Goal: Transaction & Acquisition: Purchase product/service

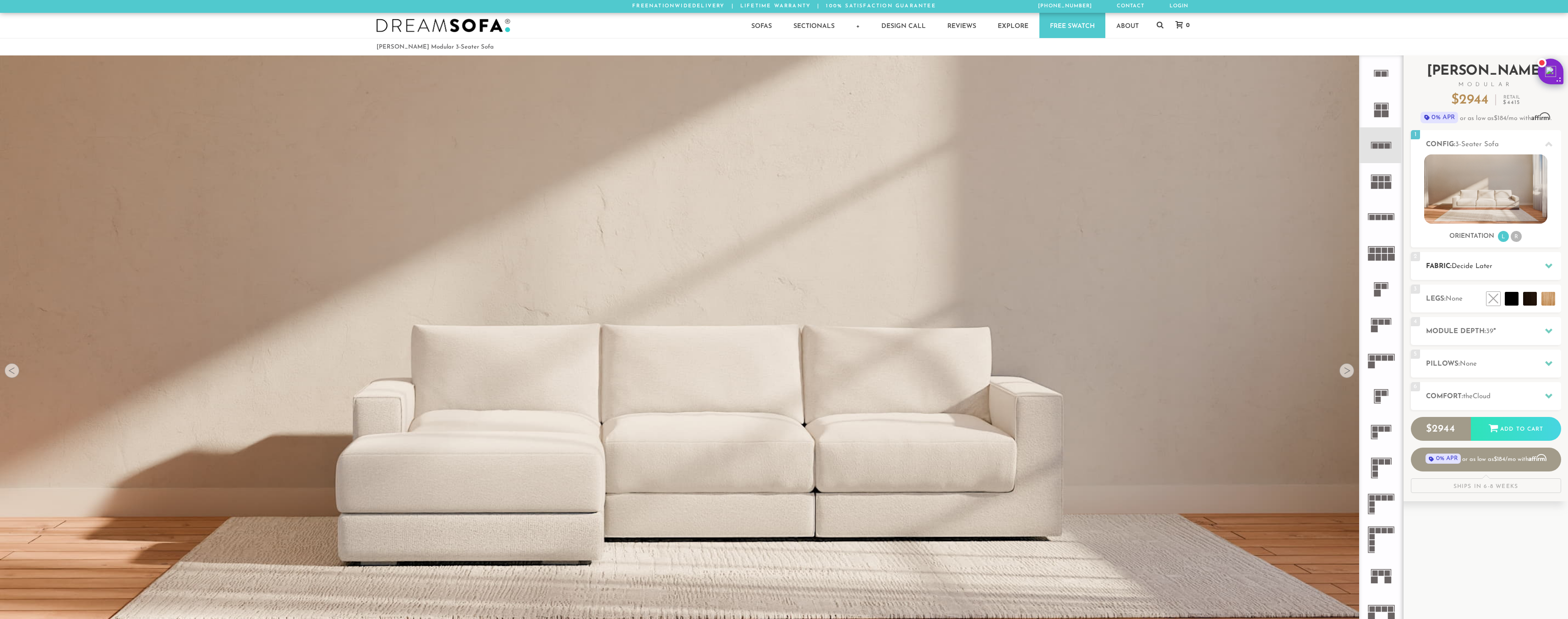
scroll to position [13015, 1560]
click at [1470, 270] on h2 "Fabric: Decide Later" at bounding box center [1494, 266] width 135 height 11
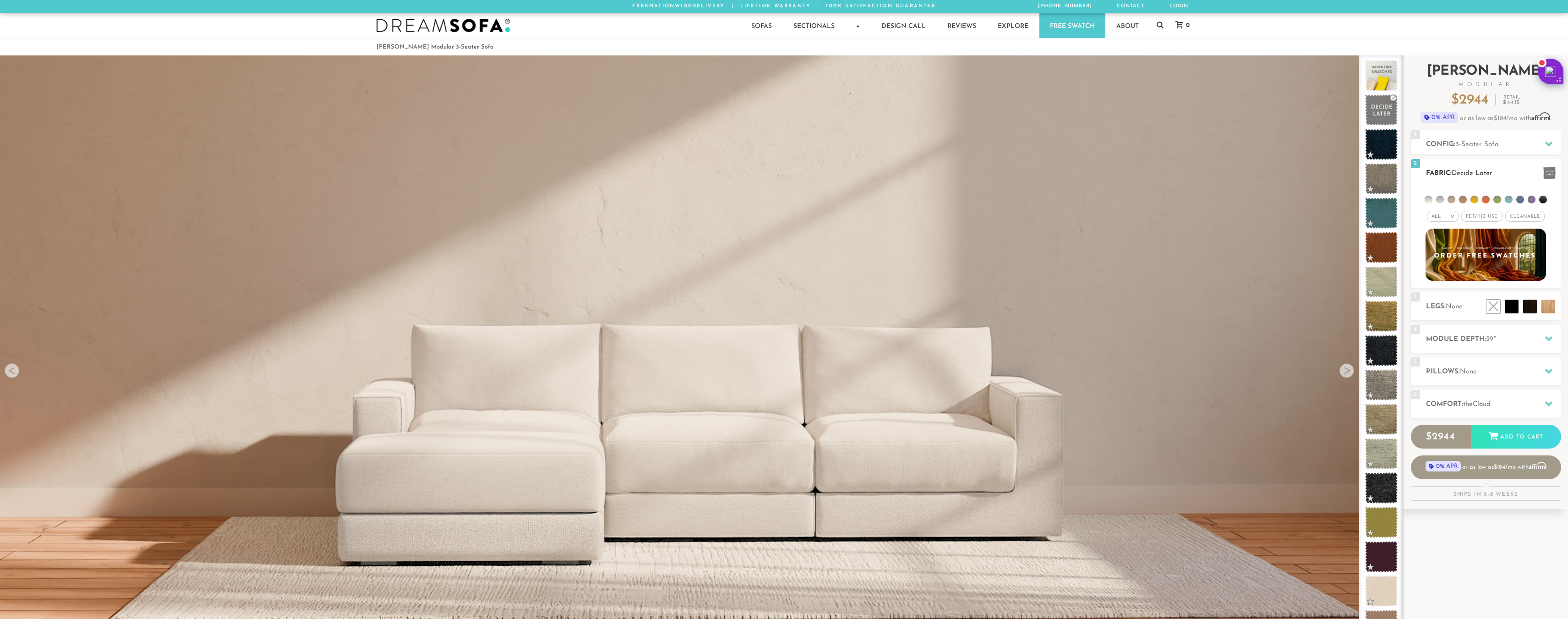
click at [1439, 216] on em "All" at bounding box center [1436, 216] width 10 height 5
click at [1439, 297] on li "Luxury" at bounding box center [1443, 294] width 31 height 13
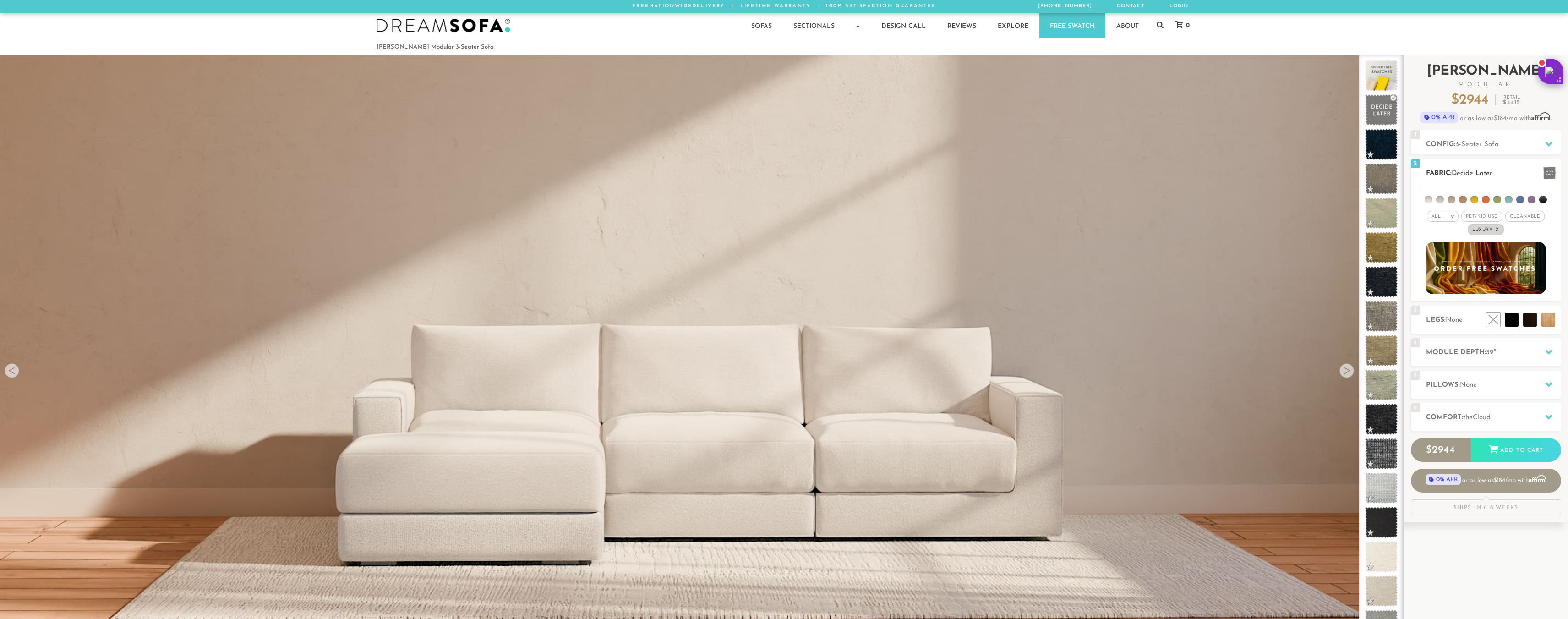
click at [1430, 200] on li at bounding box center [1429, 199] width 8 height 8
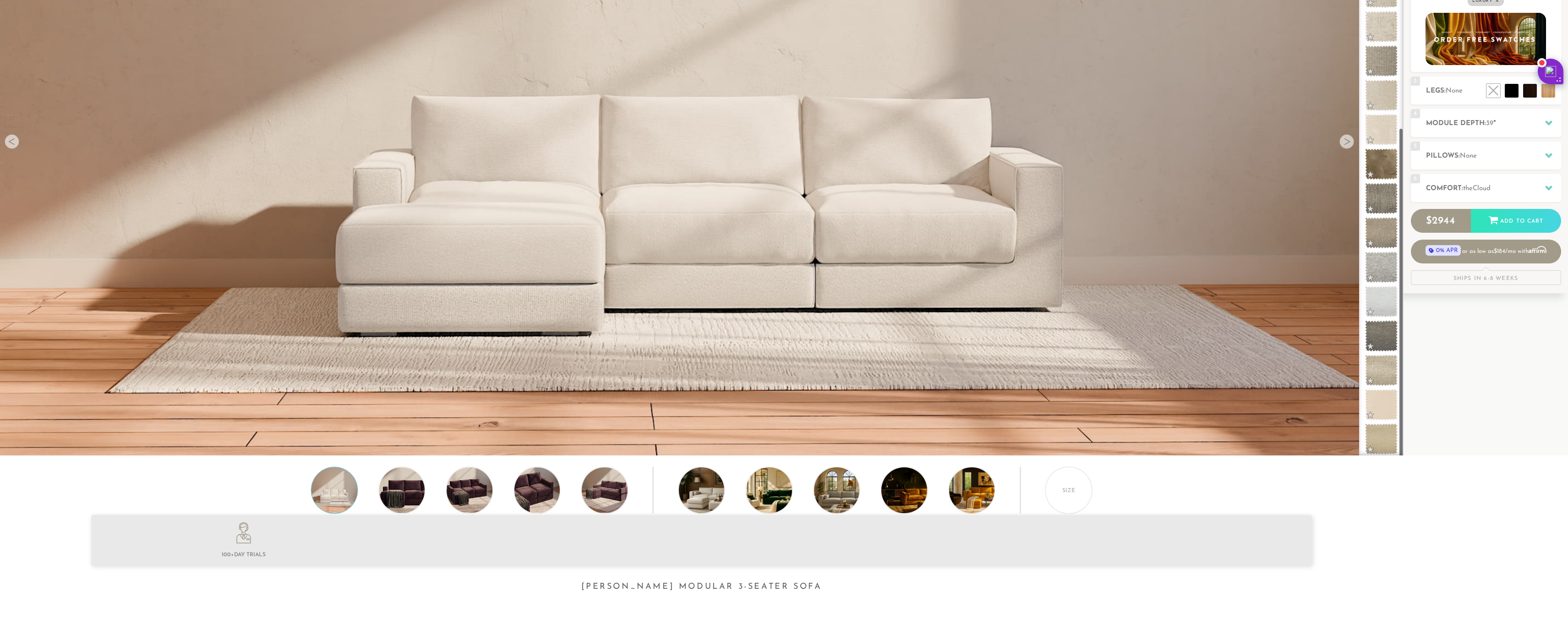
scroll to position [275, 0]
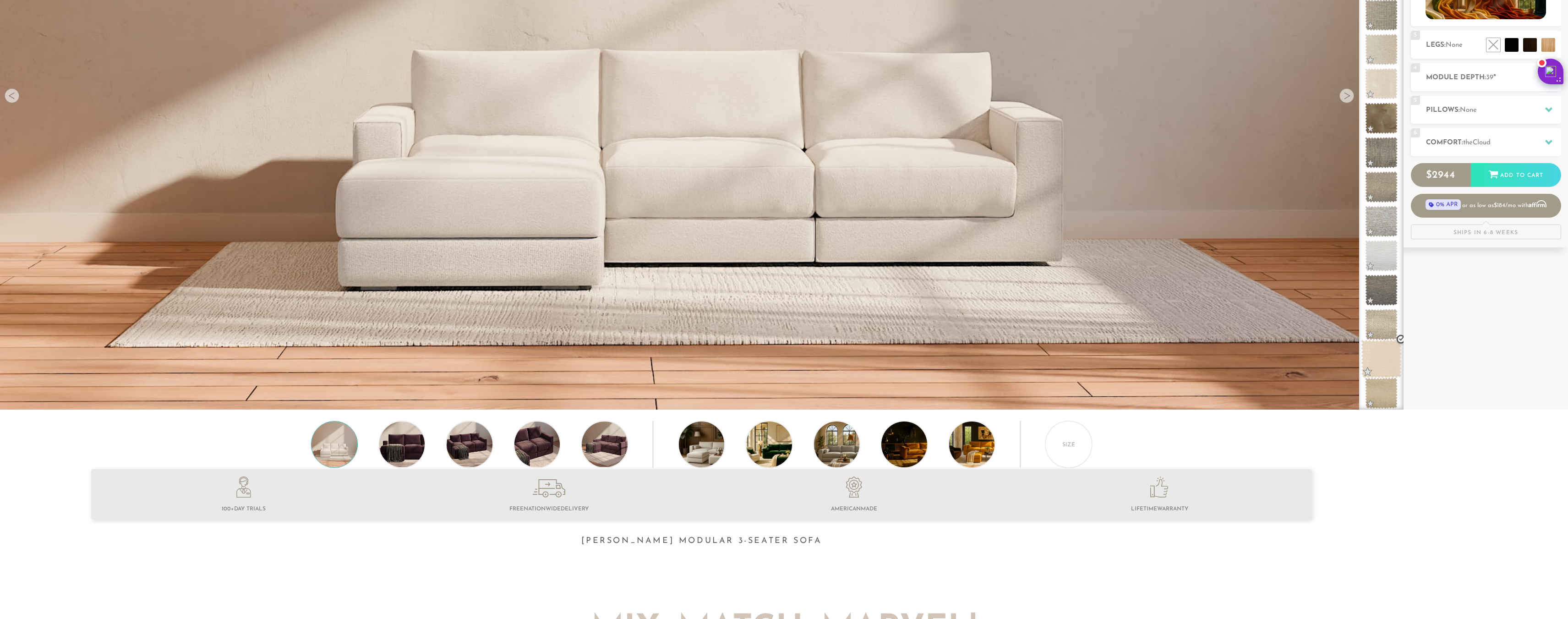
click at [1382, 358] on span at bounding box center [1381, 359] width 41 height 39
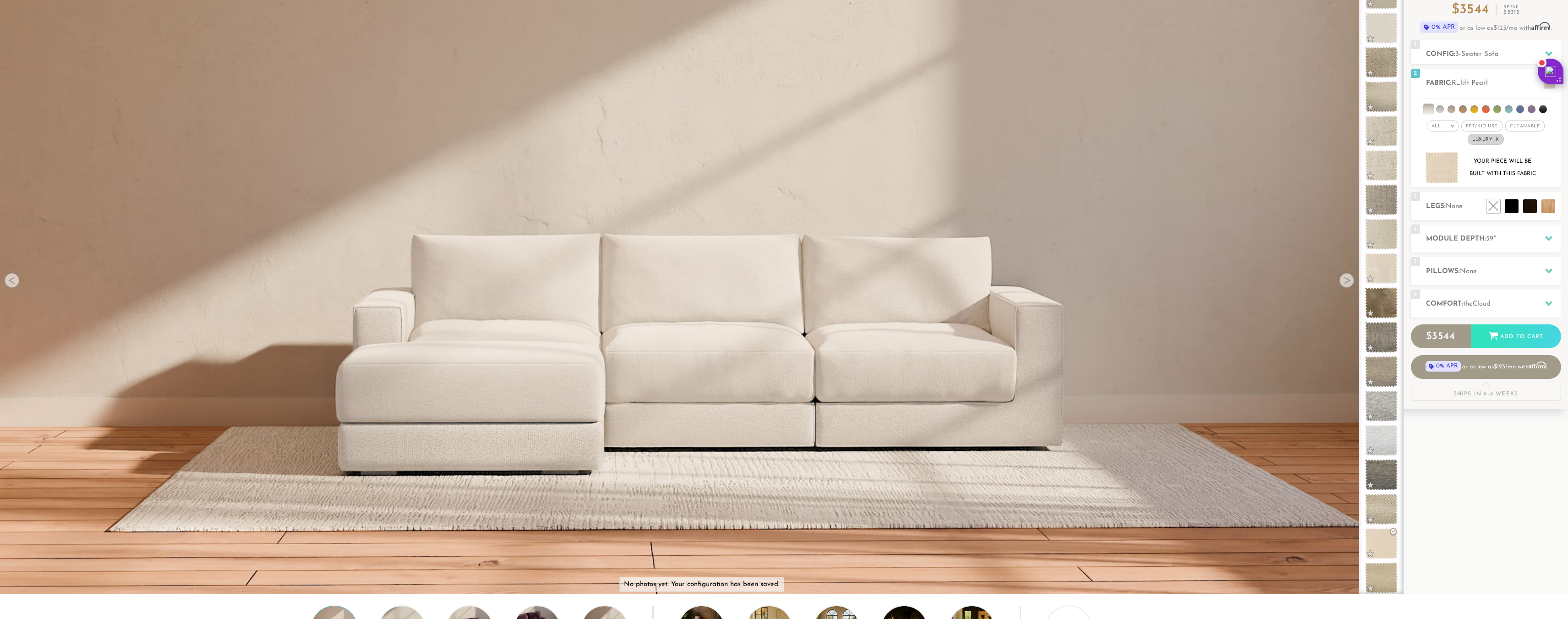
scroll to position [92, 0]
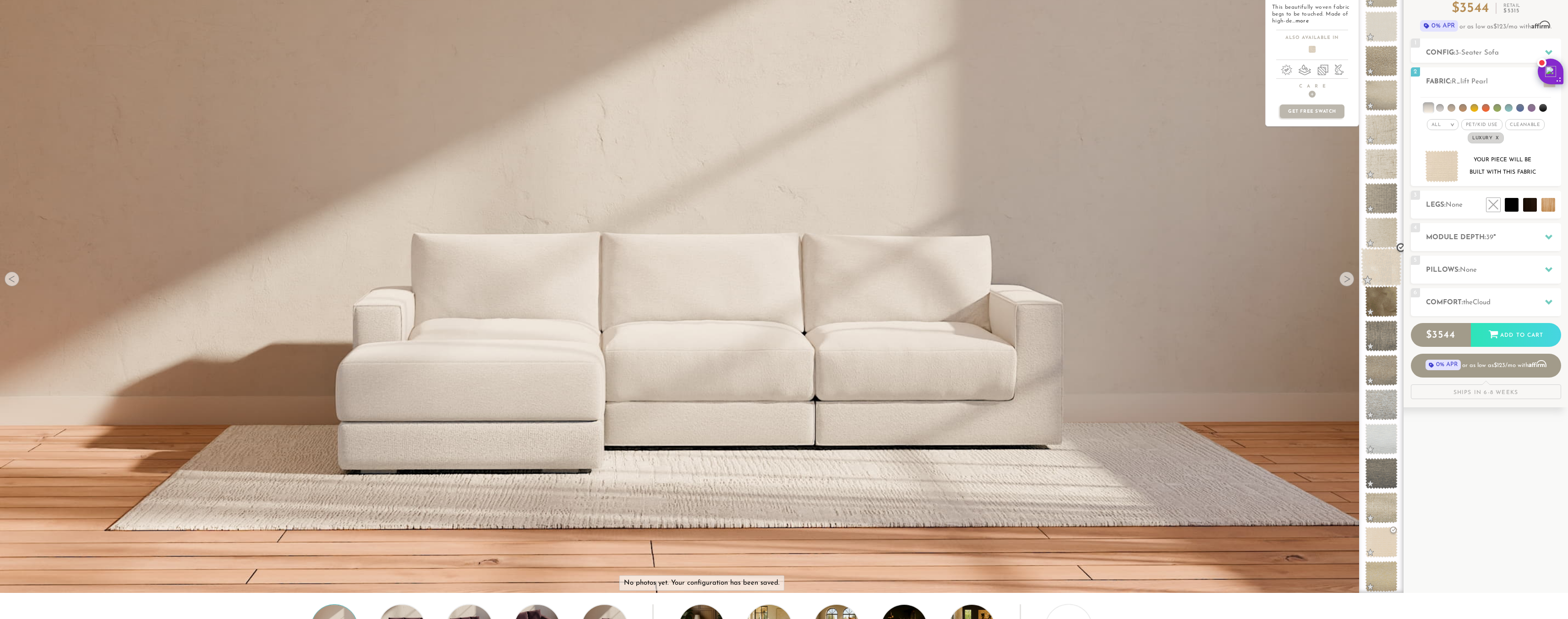
click at [1381, 276] on span at bounding box center [1381, 267] width 41 height 39
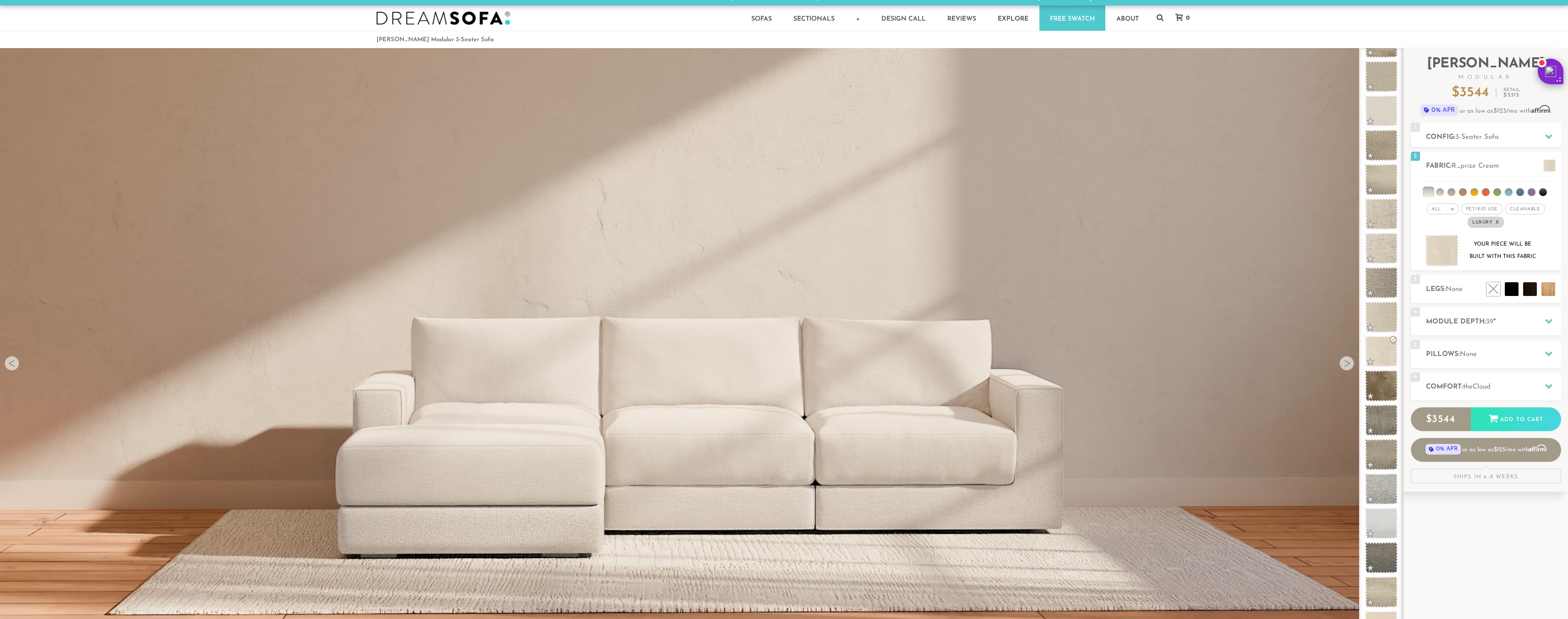
scroll to position [0, 0]
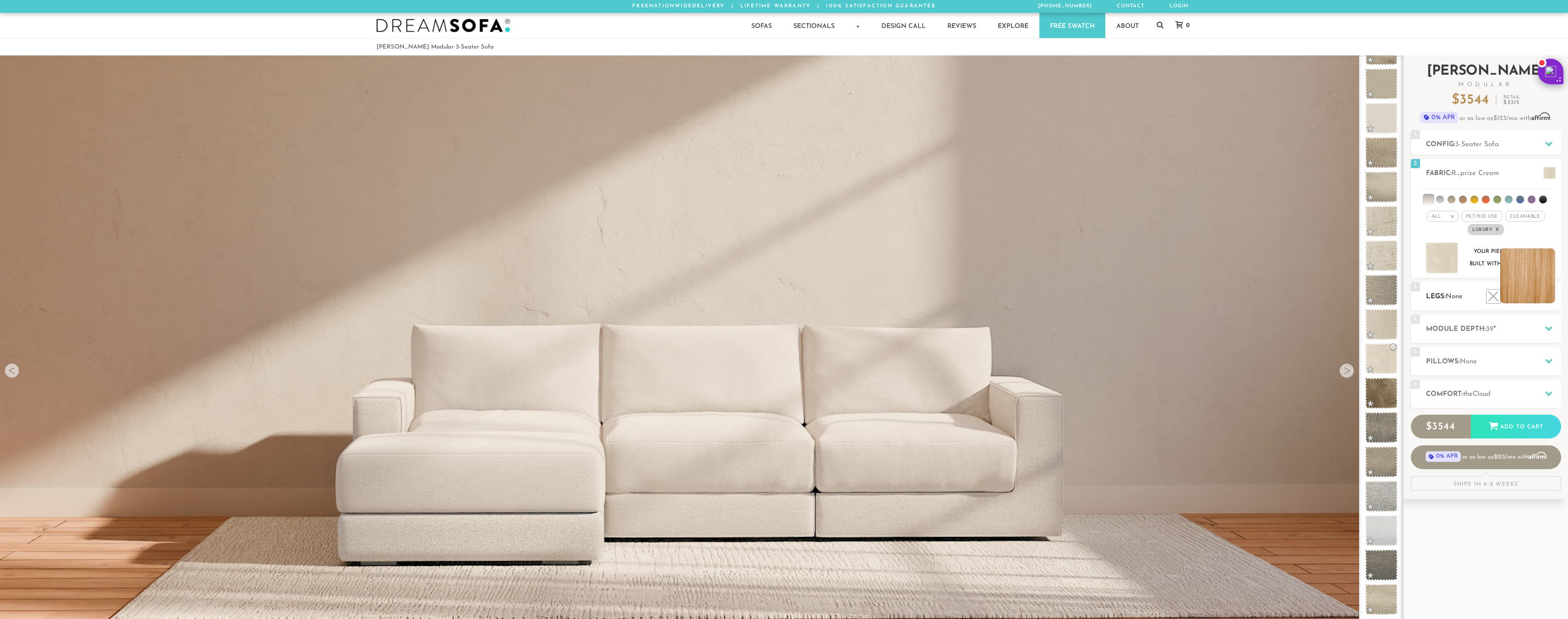
click at [1550, 298] on li at bounding box center [1527, 275] width 55 height 55
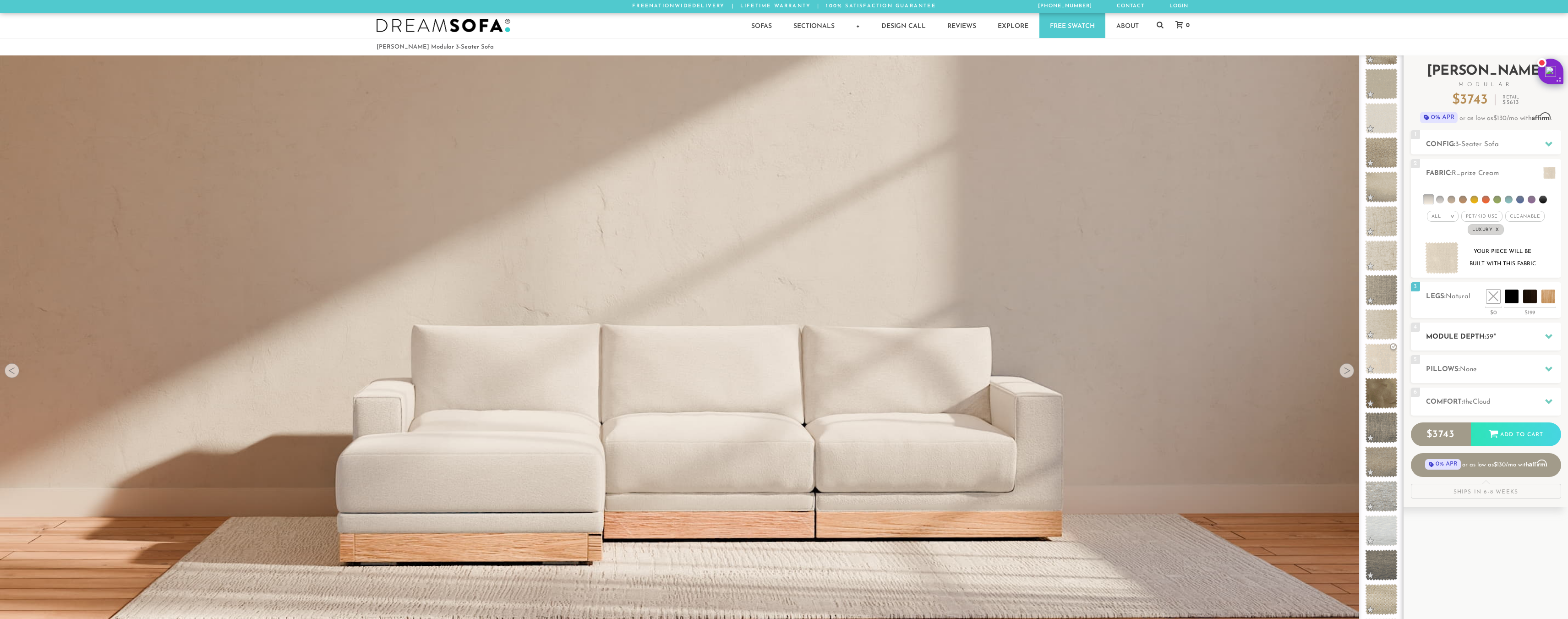
click at [1488, 346] on div "4 Module Depth: 39 "" at bounding box center [1485, 336] width 150 height 28
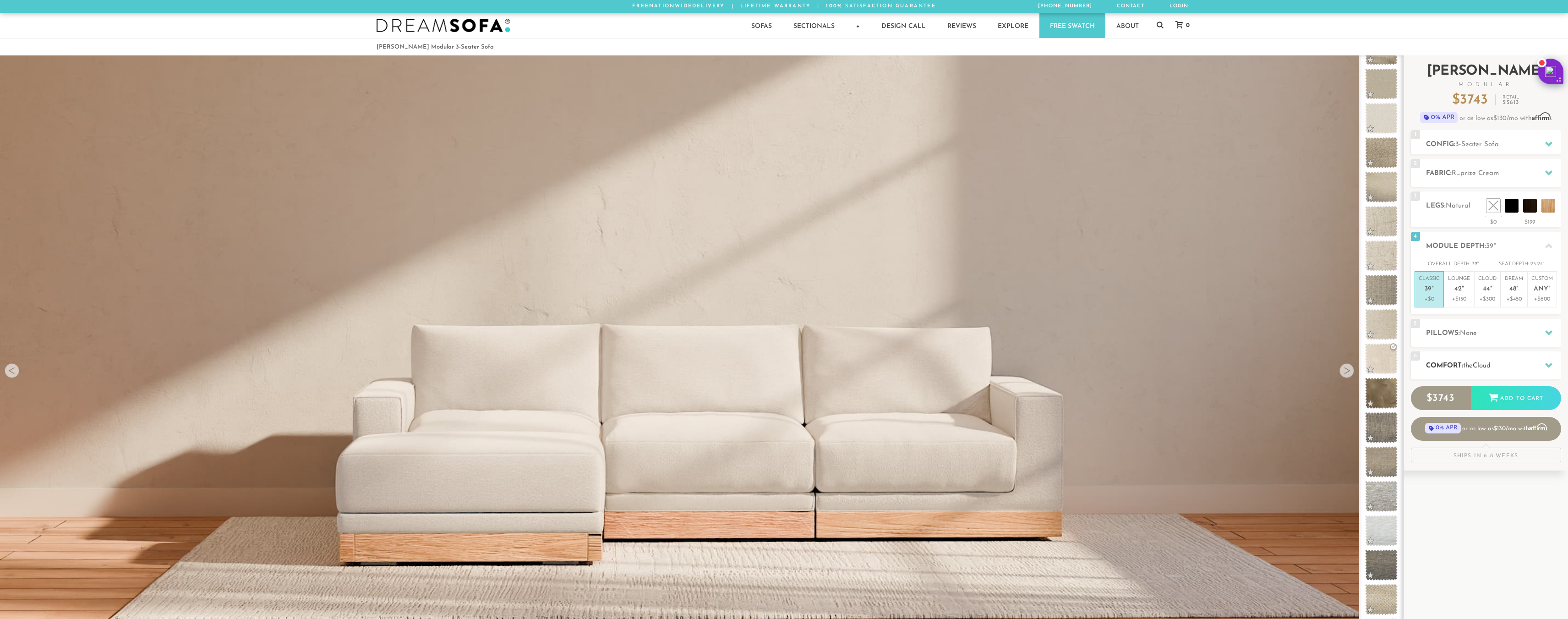
click at [1481, 361] on h2 "Comfort: the Cloud" at bounding box center [1494, 366] width 135 height 11
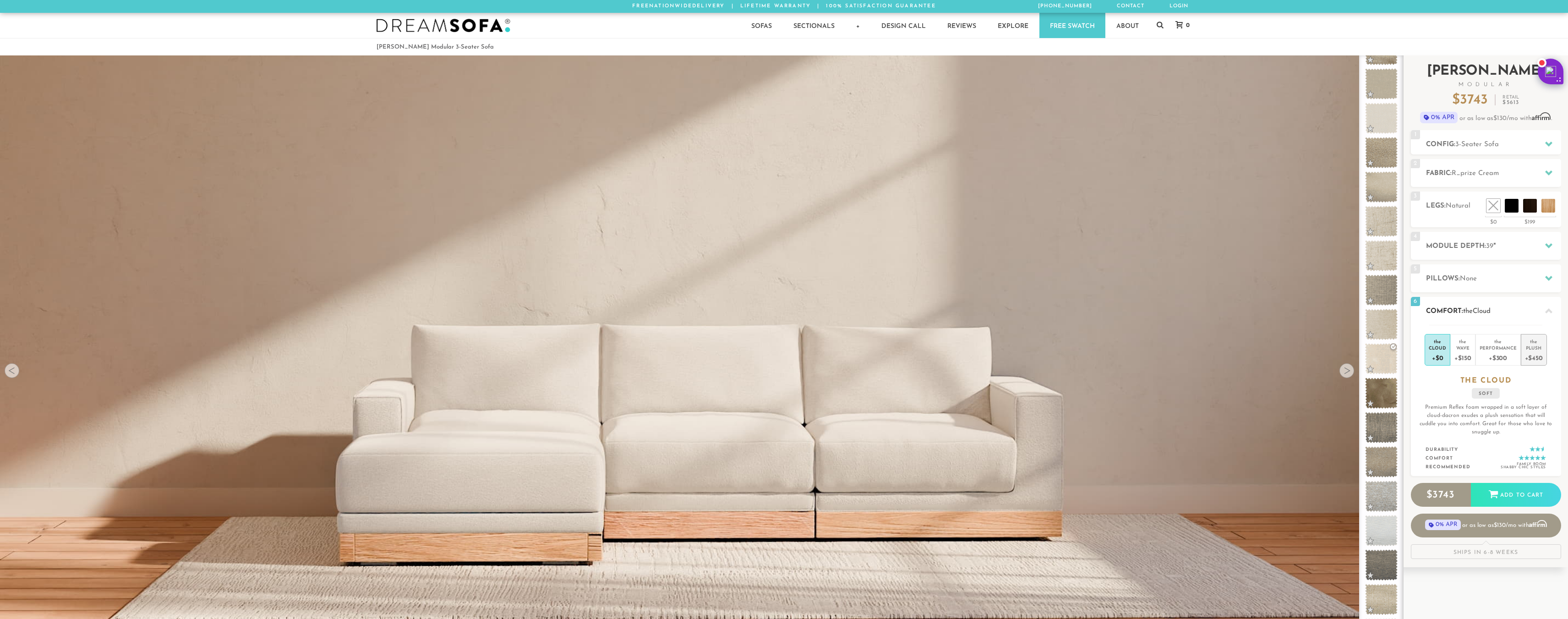
click at [1540, 351] on div "+$450" at bounding box center [1534, 357] width 18 height 14
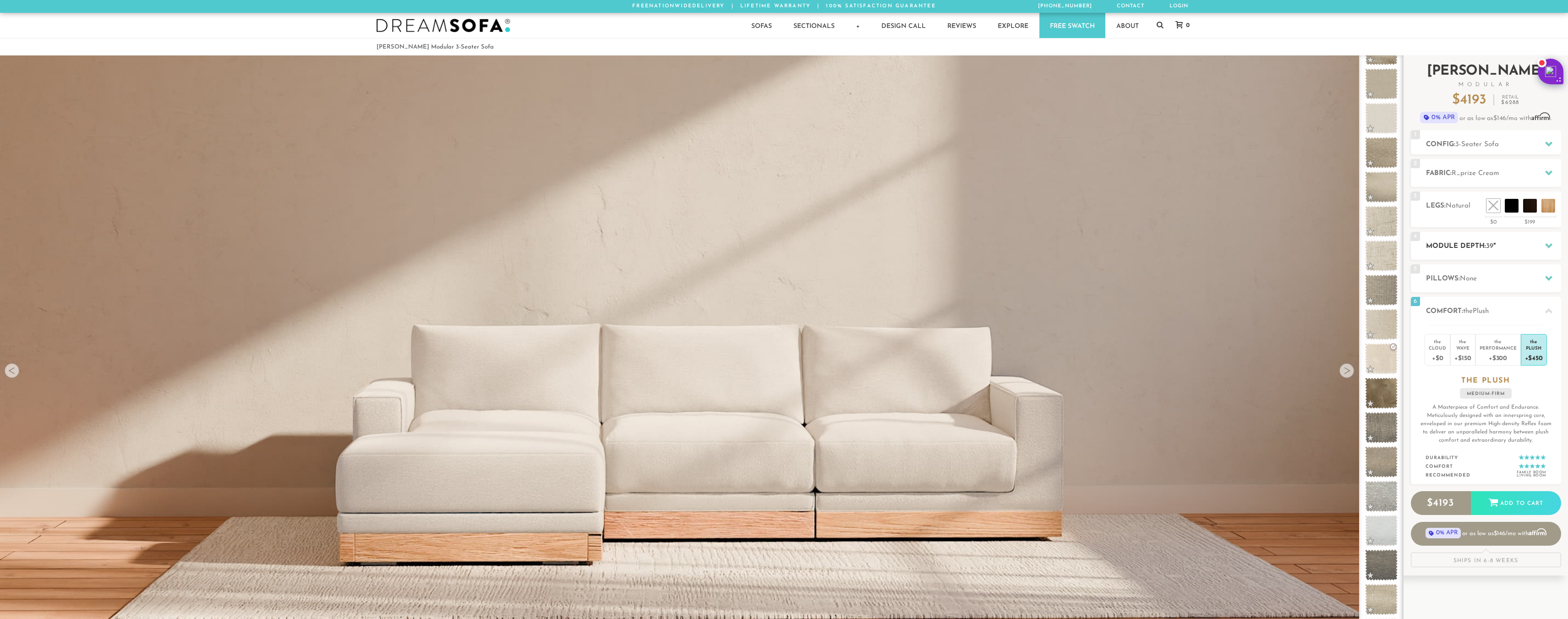
click at [1477, 255] on div "4 Module Depth: 39 "" at bounding box center [1485, 245] width 150 height 28
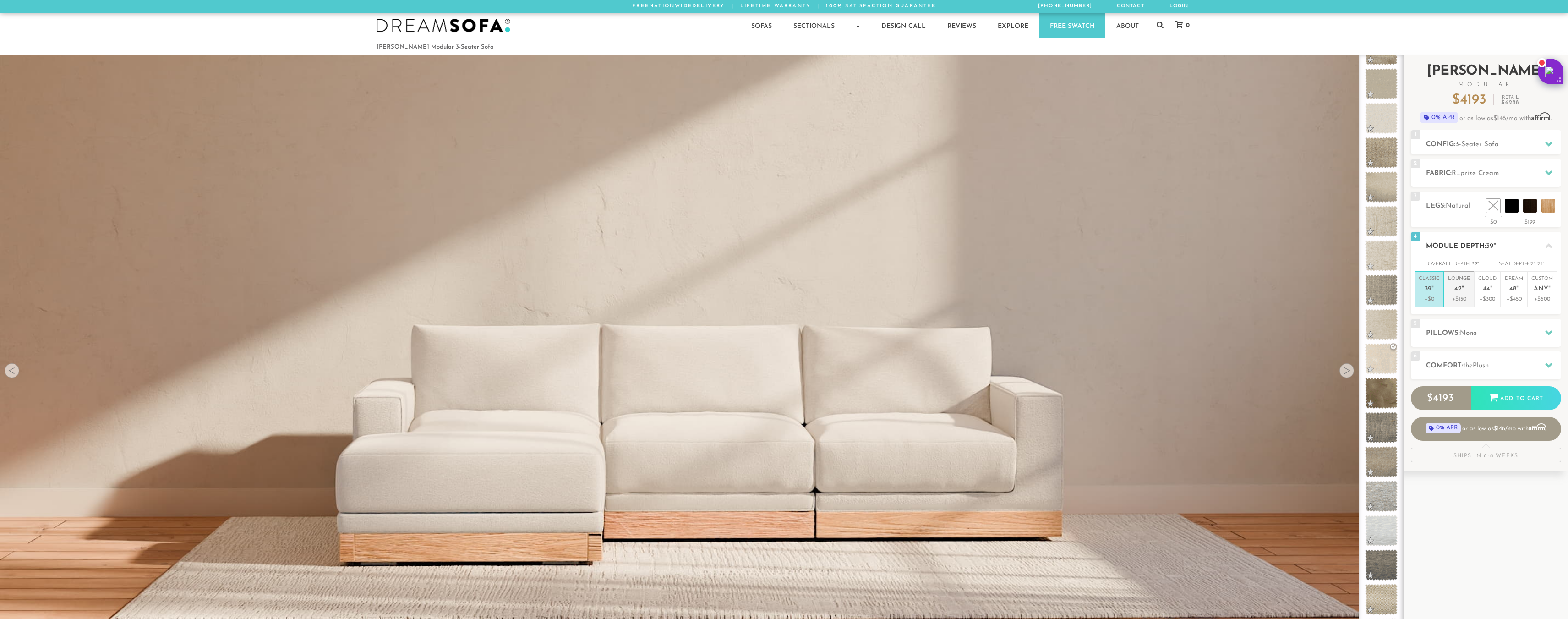
click at [1462, 297] on p "+$150" at bounding box center [1458, 300] width 22 height 9
click at [1435, 294] on p "Classic 39 "" at bounding box center [1429, 285] width 21 height 20
click at [1480, 141] on span "3-Seater Sofa" at bounding box center [1477, 144] width 43 height 7
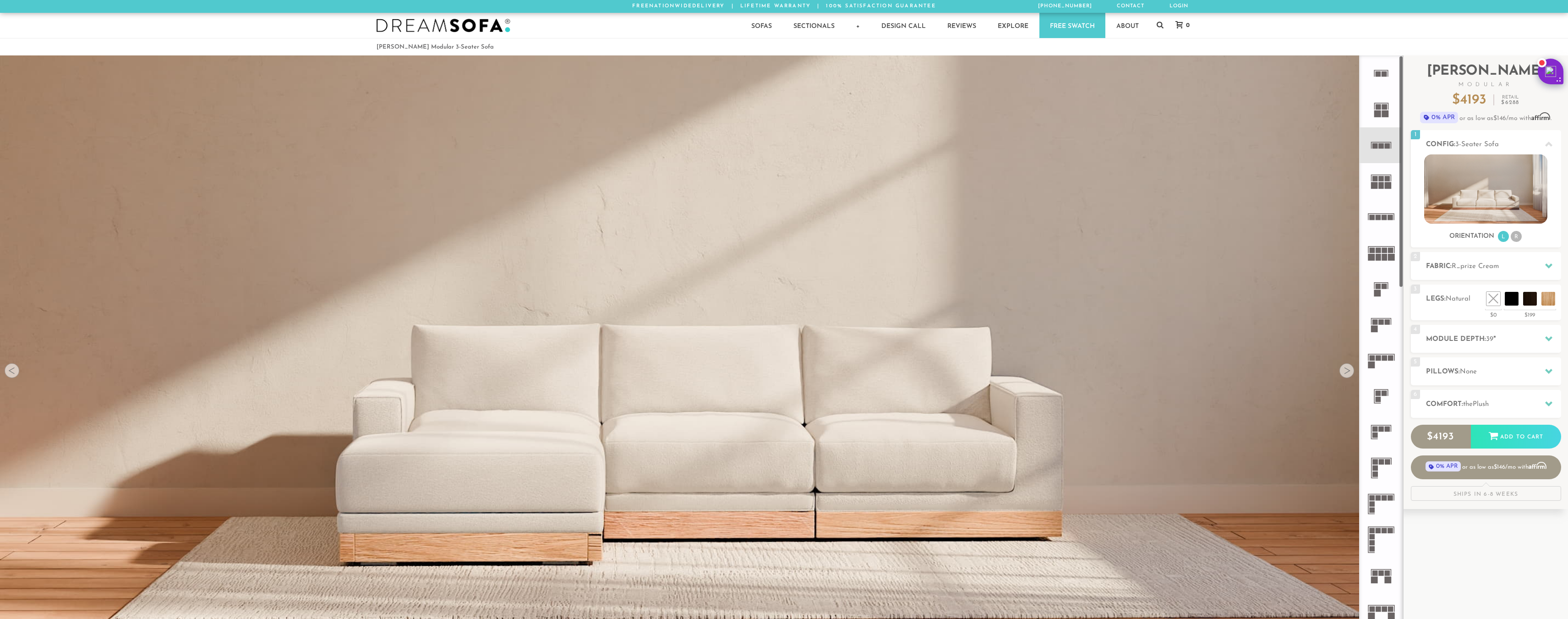
click at [1382, 189] on icon at bounding box center [1381, 181] width 36 height 36
click at [1381, 147] on rect at bounding box center [1382, 146] width 6 height 6
click at [1379, 179] on rect at bounding box center [1382, 179] width 6 height 6
click at [1485, 407] on span "Plush" at bounding box center [1480, 404] width 16 height 7
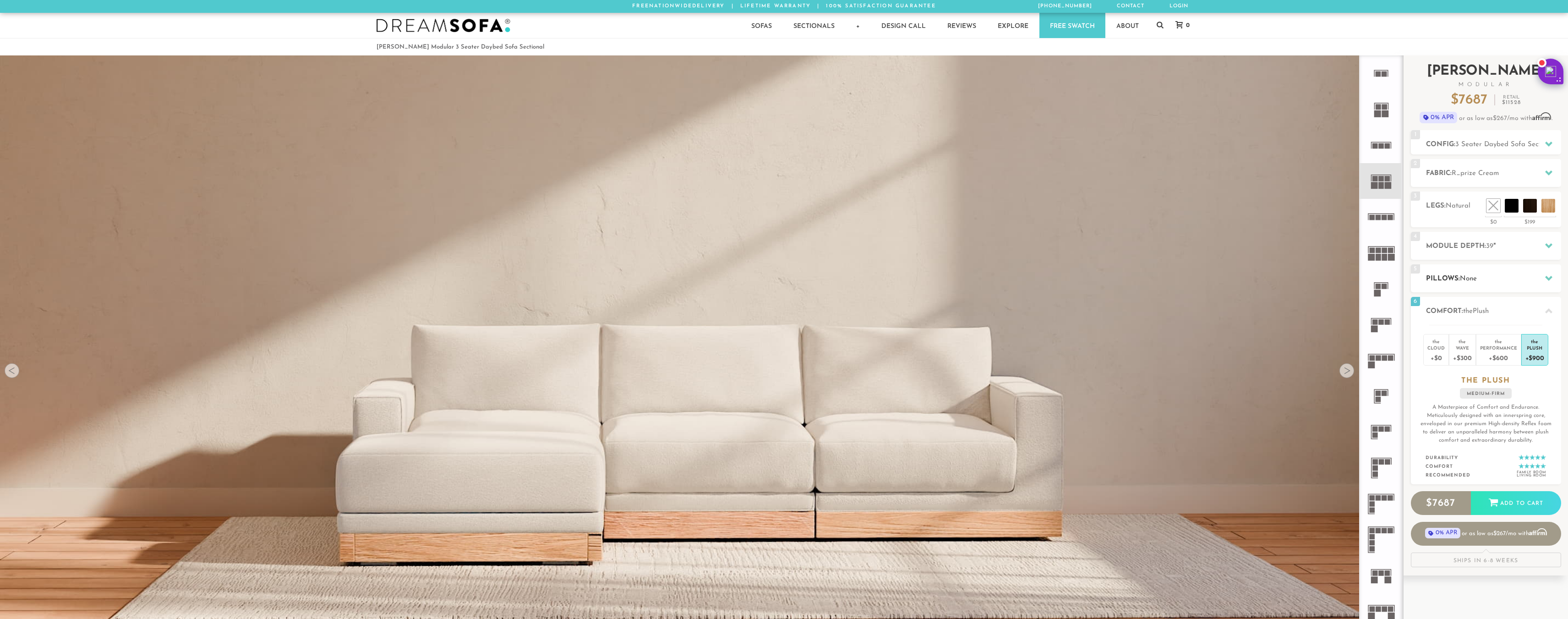
click at [1488, 289] on div "5 Pillows: None" at bounding box center [1485, 278] width 150 height 28
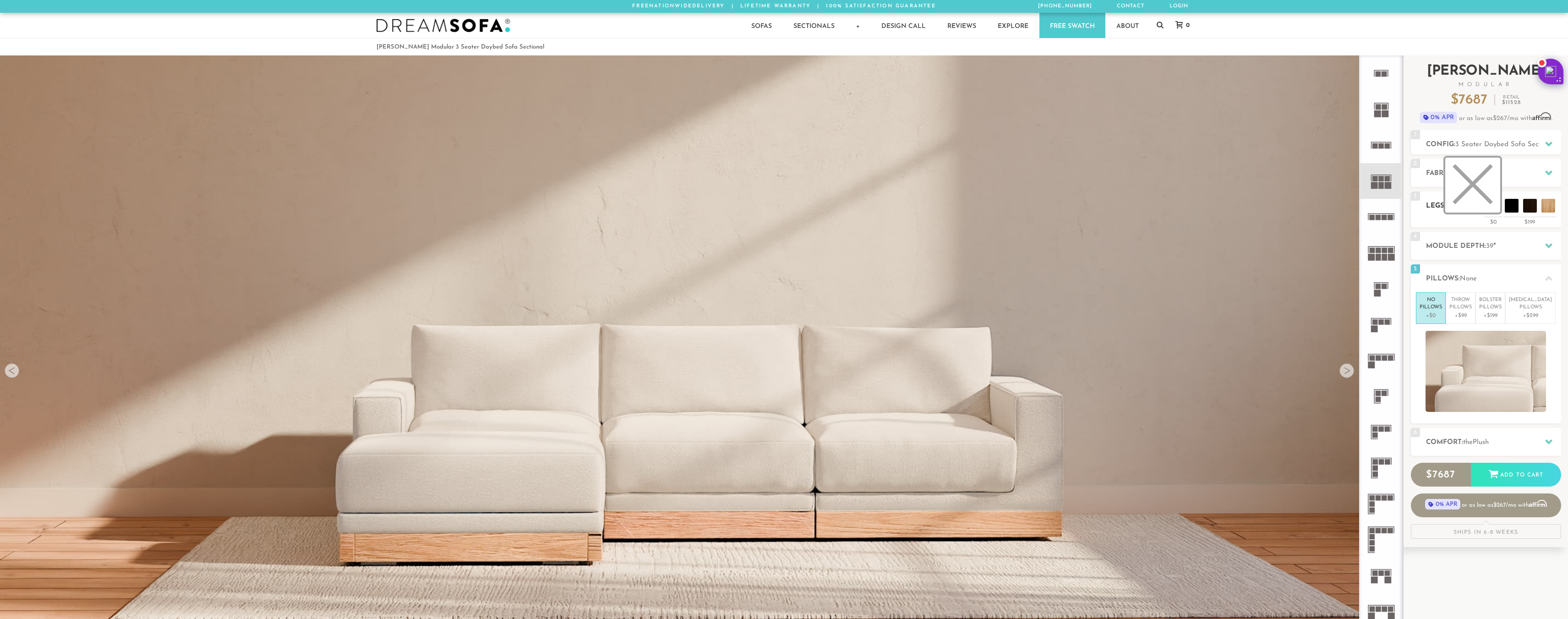
click at [1489, 208] on li at bounding box center [1473, 185] width 55 height 55
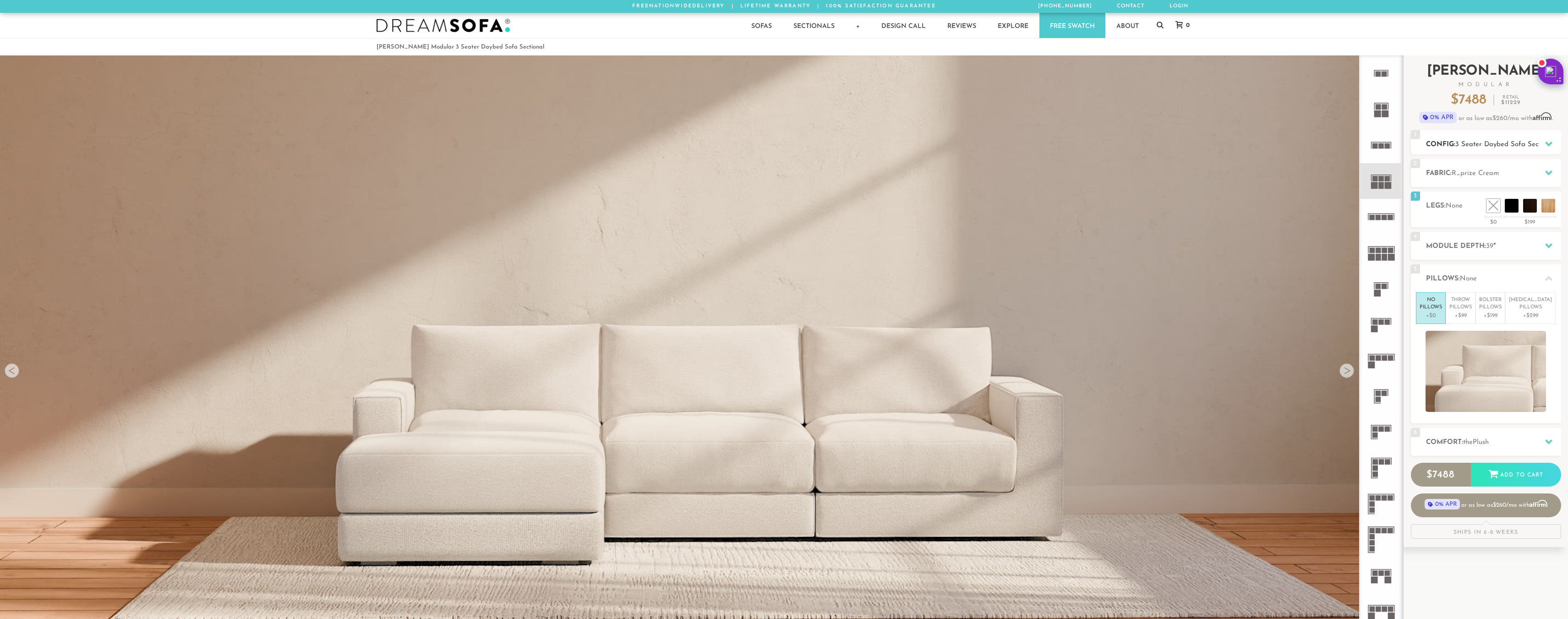
click at [1498, 143] on span "3 Seater Daybed Sofa Sectional" at bounding box center [1506, 144] width 101 height 7
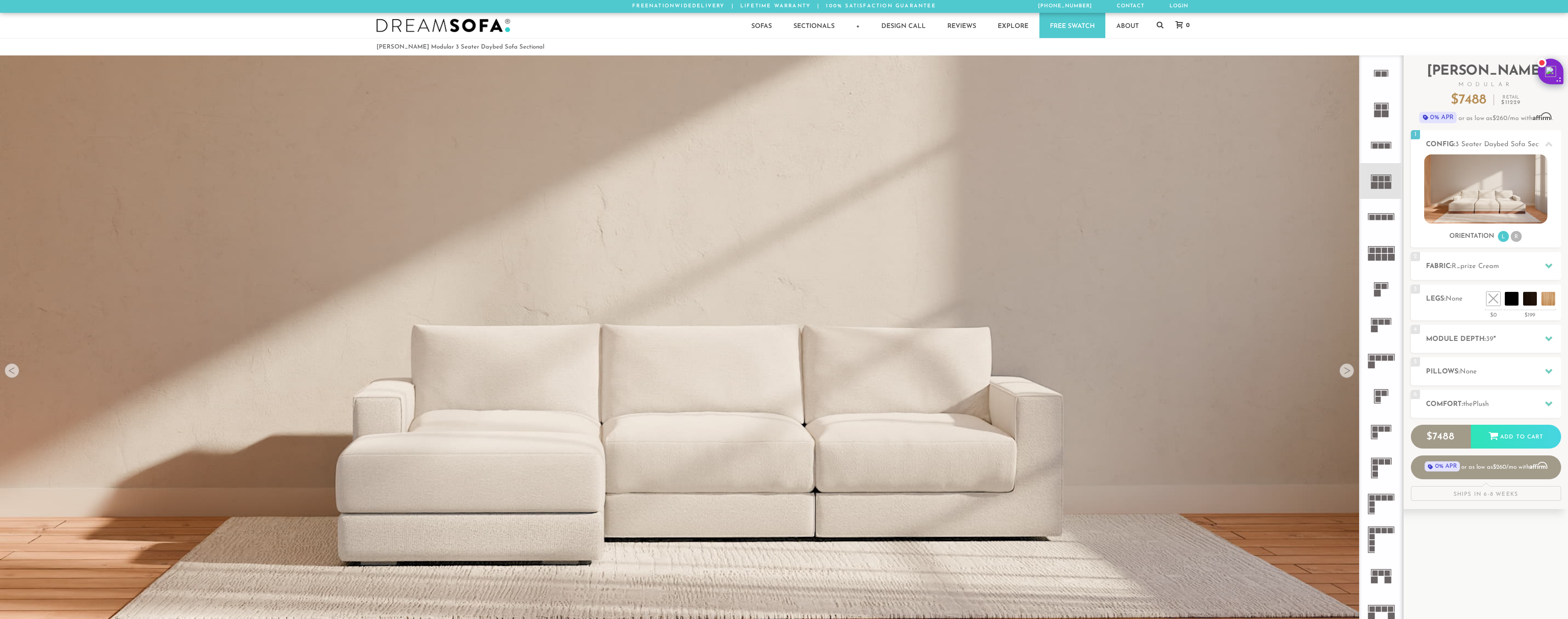
click at [1378, 122] on icon at bounding box center [1381, 109] width 36 height 36
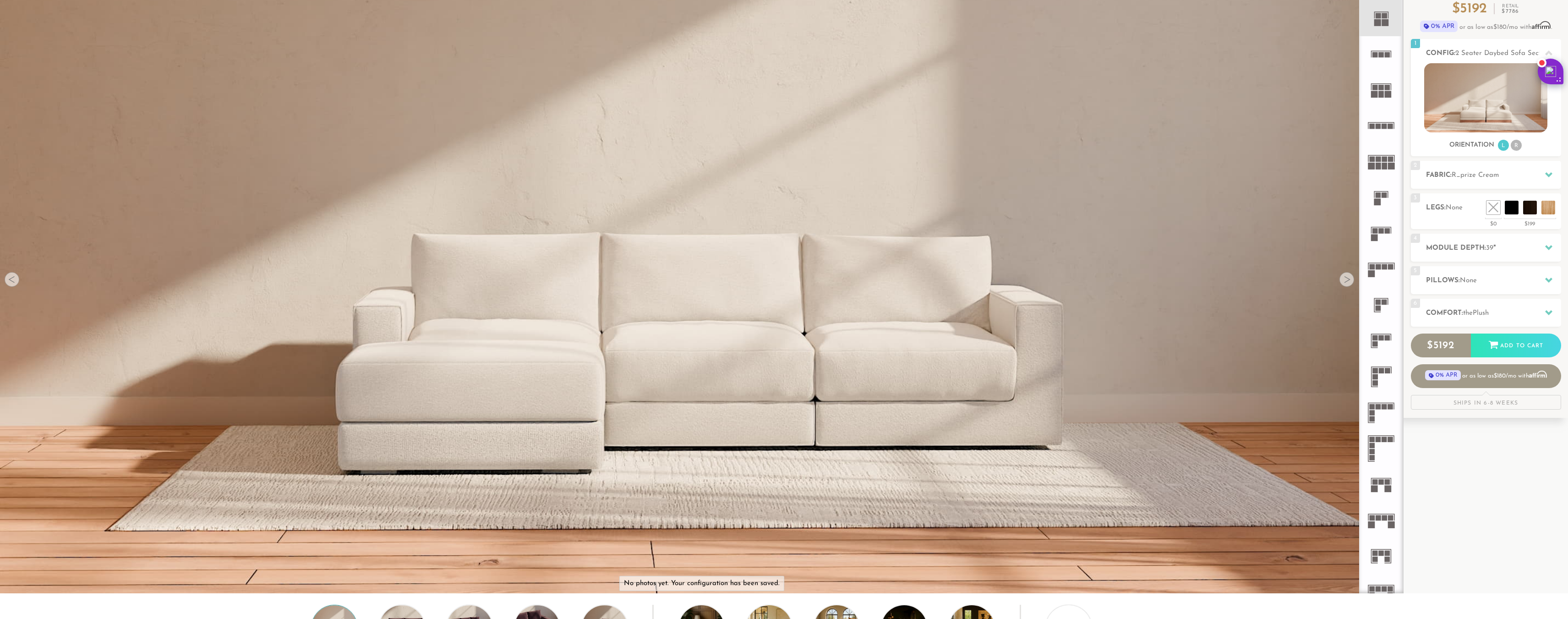
scroll to position [92, 0]
click at [11, 285] on div at bounding box center [11, 279] width 15 height 15
click at [1350, 275] on div at bounding box center [1347, 279] width 15 height 15
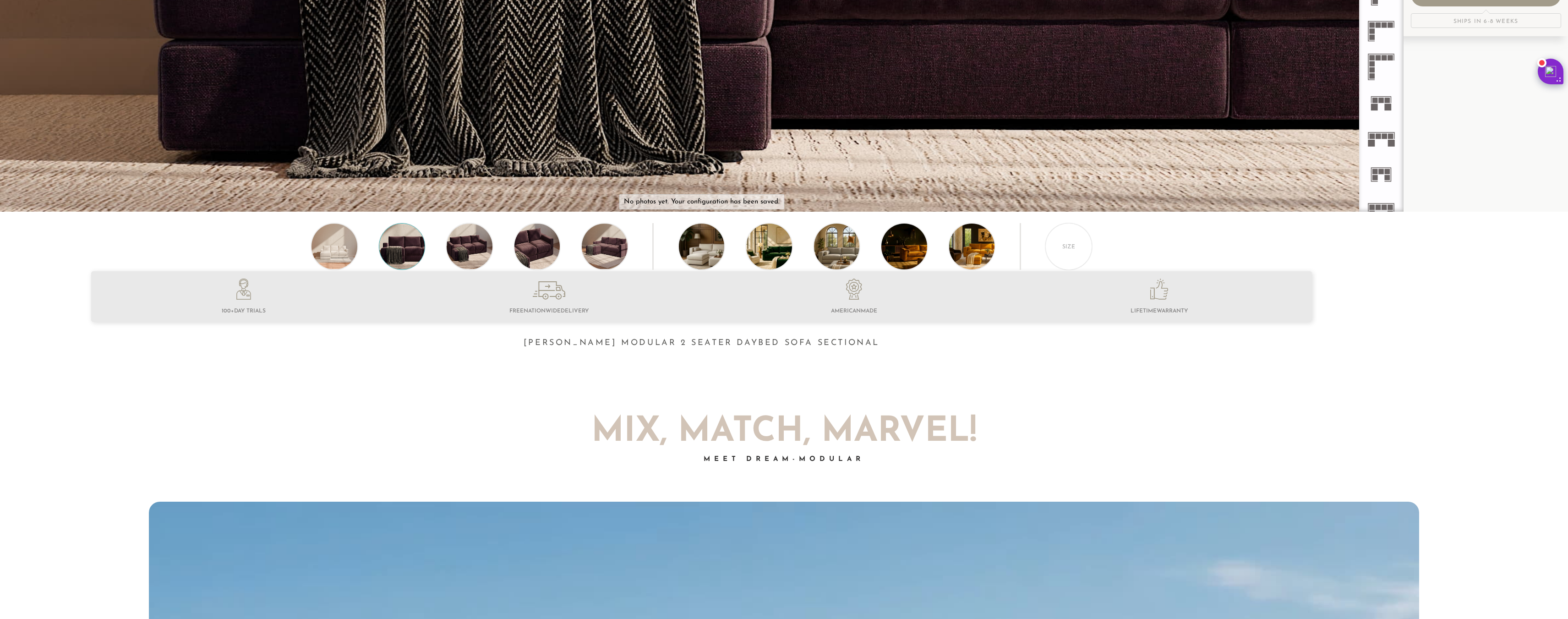
scroll to position [474, 0]
click at [1082, 247] on div "Size" at bounding box center [1069, 245] width 47 height 47
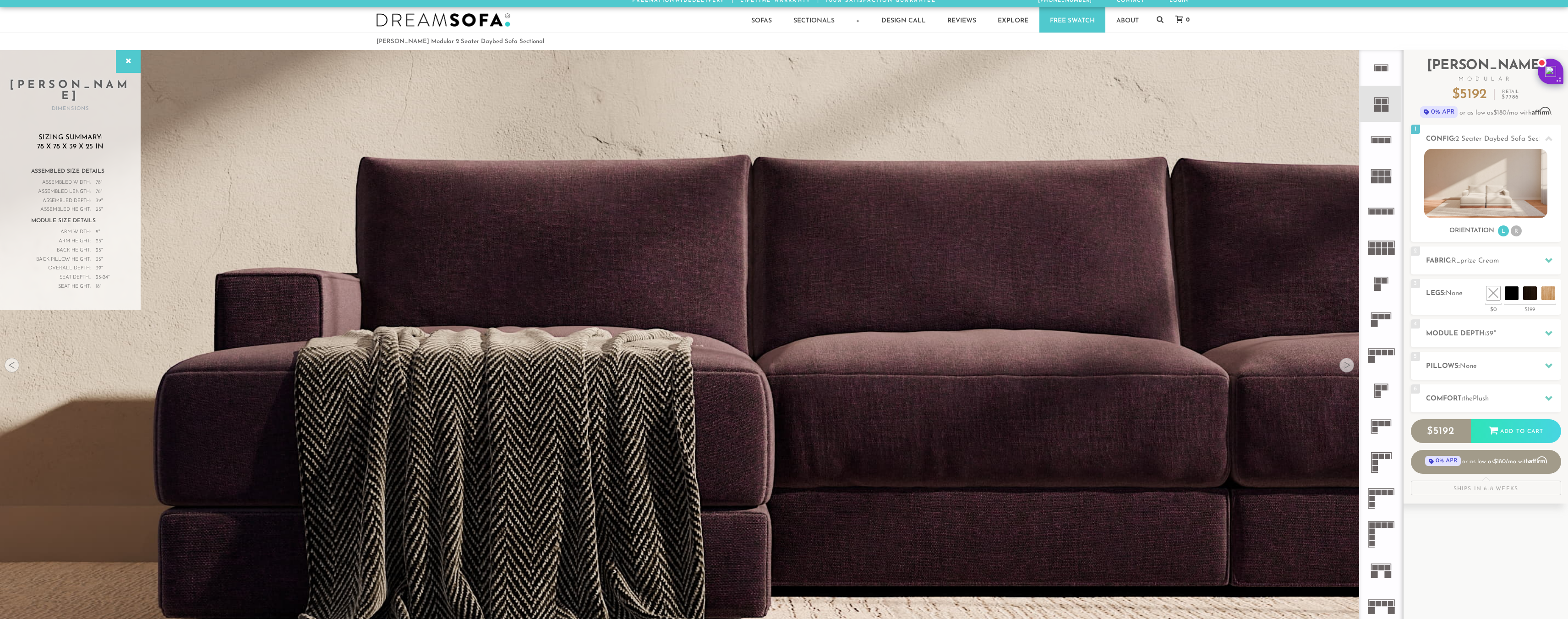
scroll to position [0, 0]
